Goal: Transaction & Acquisition: Purchase product/service

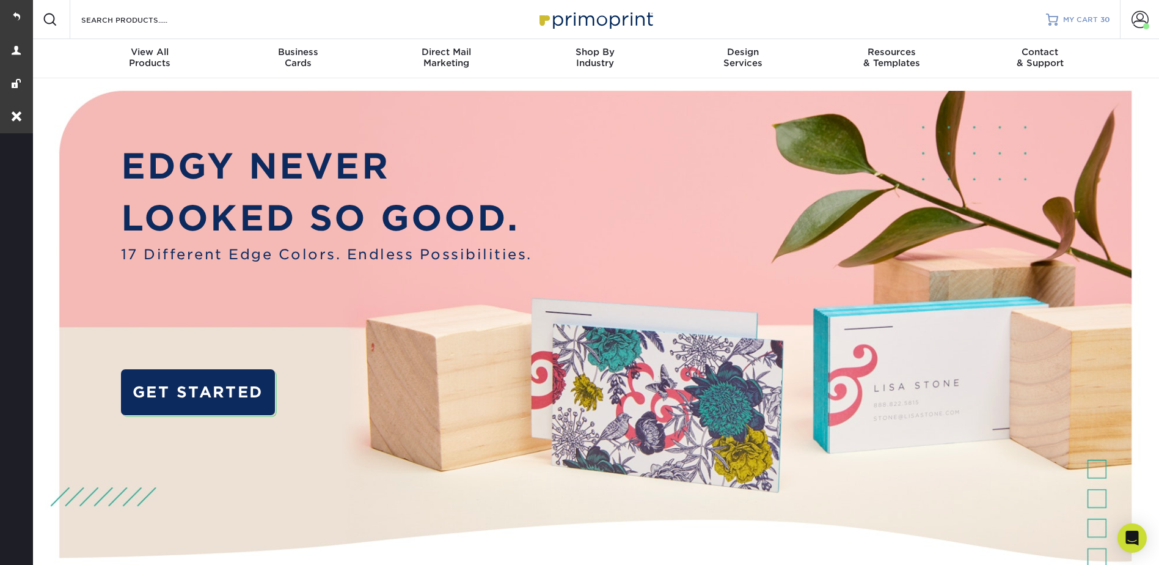
click at [1068, 11] on link "MY CART 30" at bounding box center [1078, 19] width 64 height 39
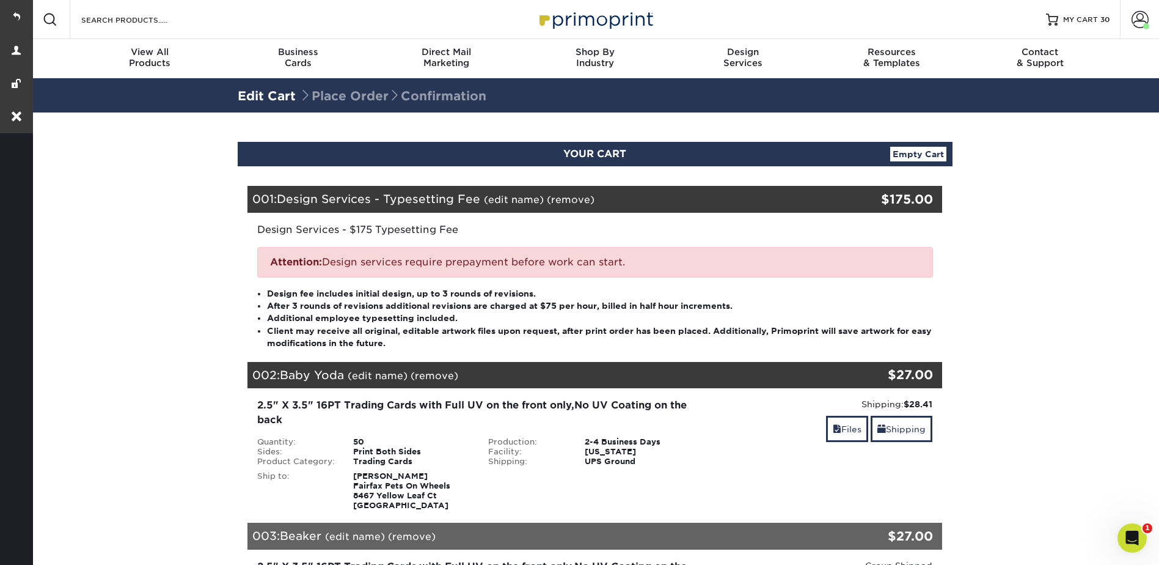
scroll to position [306, 0]
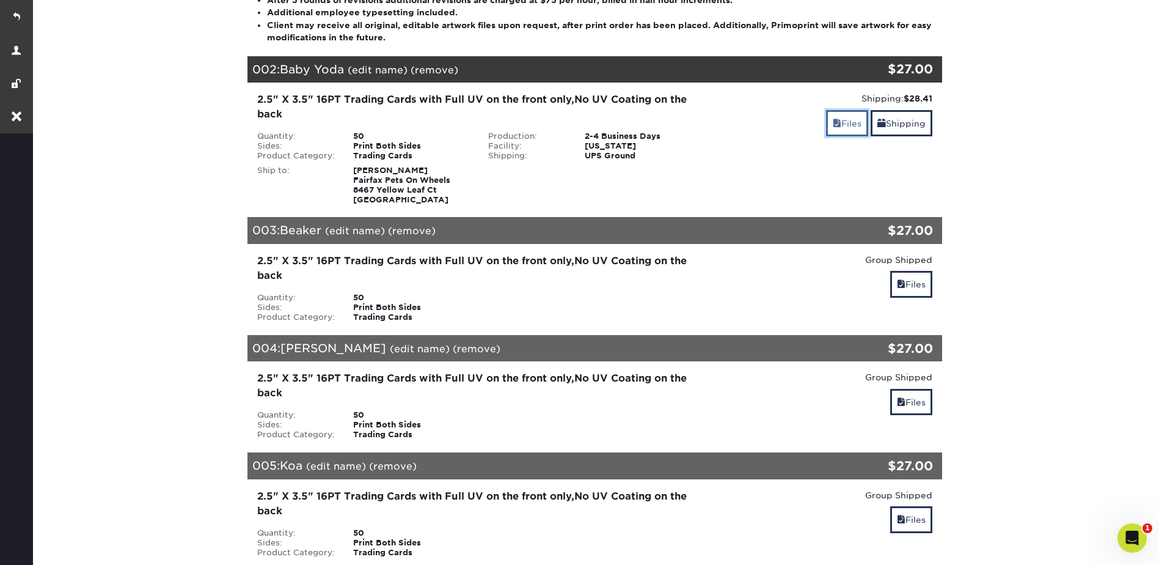
click at [854, 114] on link "Files" at bounding box center [847, 123] width 42 height 26
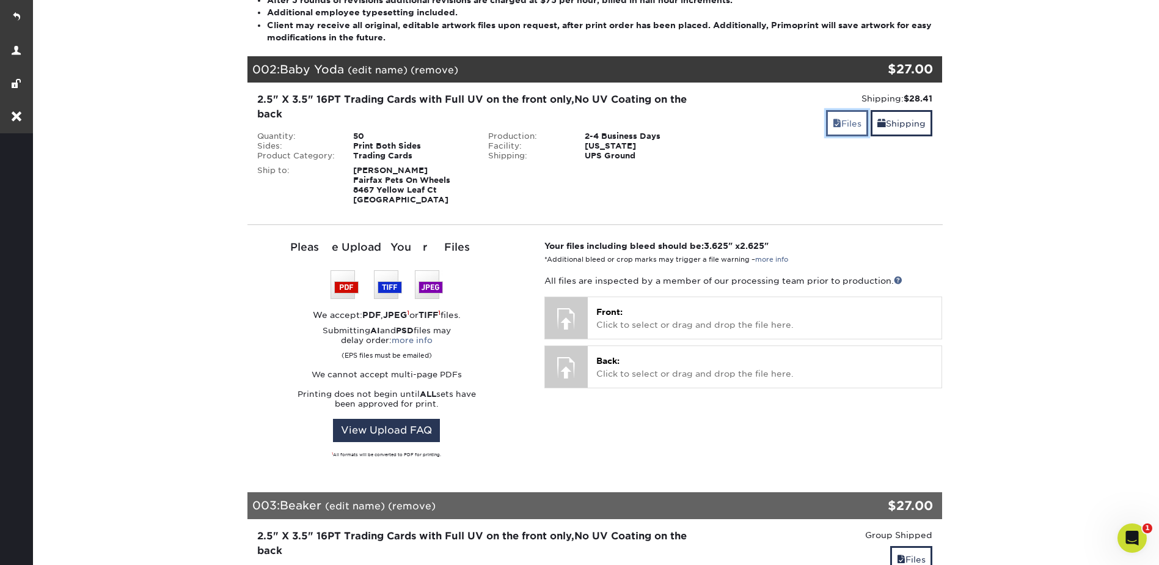
click at [851, 114] on link "Files" at bounding box center [847, 123] width 42 height 26
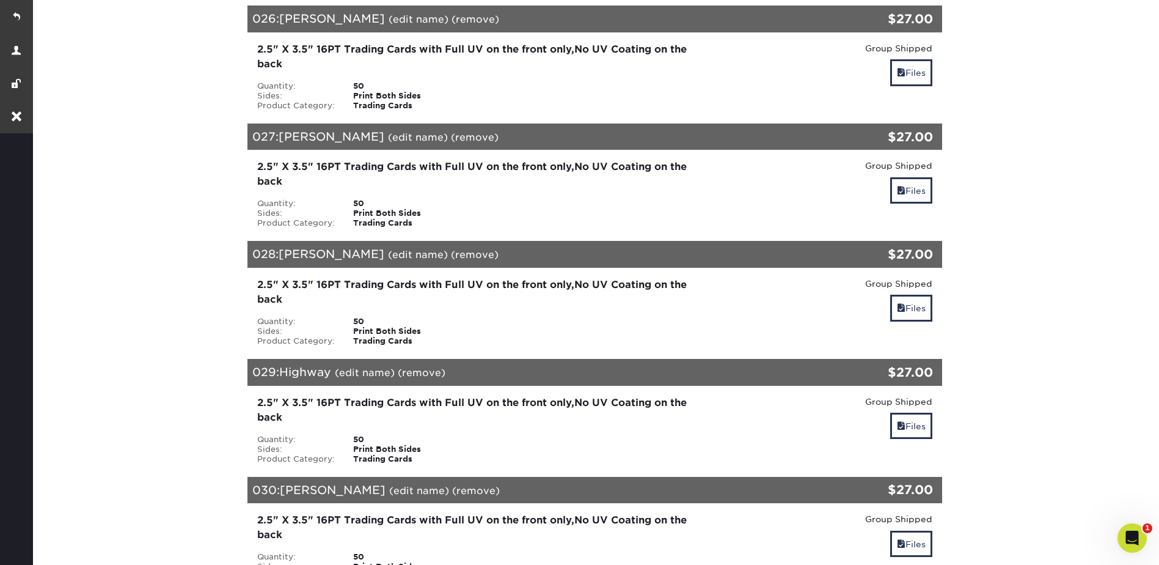
scroll to position [3544, 0]
